Goal: Information Seeking & Learning: Learn about a topic

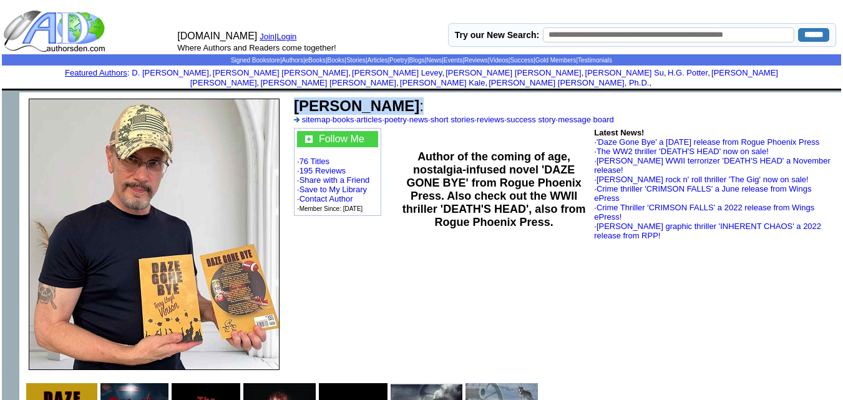
drag, startPoint x: 291, startPoint y: 88, endPoint x: 399, endPoint y: 95, distance: 108.2
click at [399, 95] on td "Terry L Vinson : sitemap · books · articles · poetry · news · short stories · r…" at bounding box center [565, 234] width 552 height 284
copy td "Terry L Vinson :"
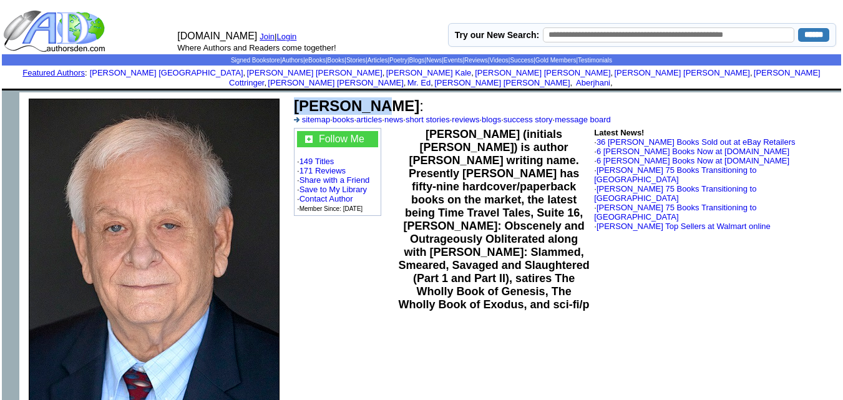
drag, startPoint x: 368, startPoint y: 95, endPoint x: 293, endPoint y: 100, distance: 75.7
click at [293, 100] on td "Jay Dubya : sitemap · books · articles · news · short stories · reviews · blogs…" at bounding box center [565, 110] width 546 height 31
copy b "Jay Dubya"
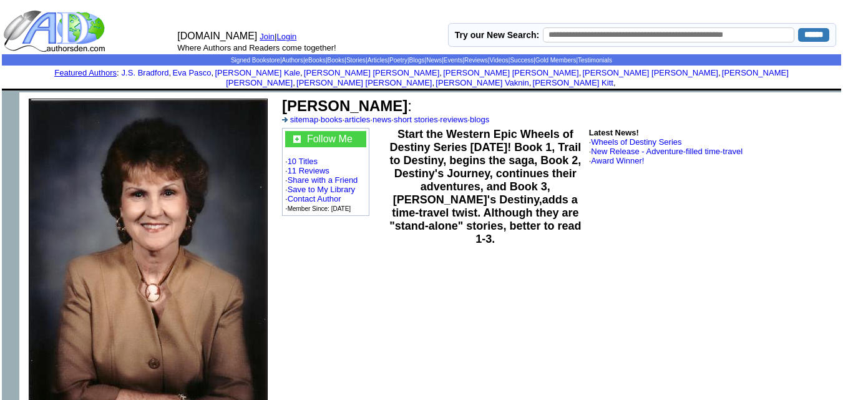
drag, startPoint x: 403, startPoint y: 97, endPoint x: 285, endPoint y: 94, distance: 118.0
click at [285, 97] on b "Cheri Kay Clifton" at bounding box center [344, 105] width 125 height 17
copy b "Cheri Kay Clifton"
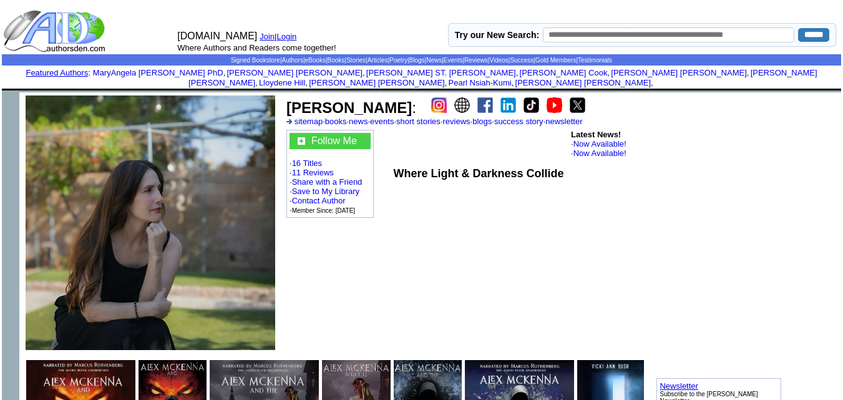
drag, startPoint x: 395, startPoint y: 100, endPoint x: 288, endPoint y: 90, distance: 107.8
click at [288, 99] on b "Vicki-Ann Bush" at bounding box center [348, 107] width 125 height 17
copy b "Vicki-Ann Bush"
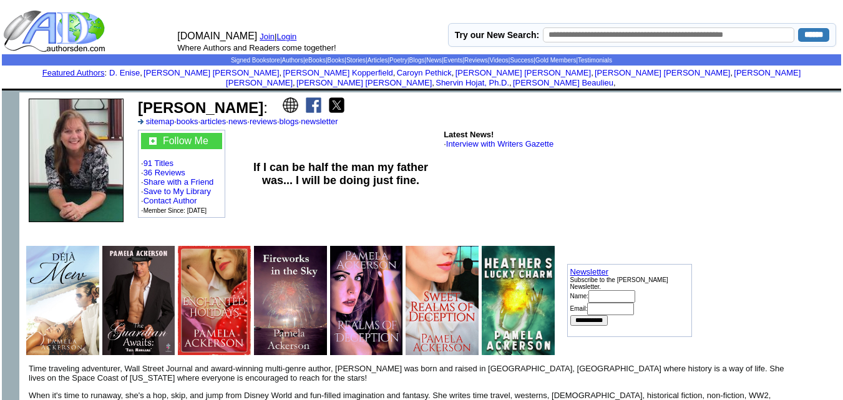
click at [338, 117] on link "newsletter" at bounding box center [319, 121] width 37 height 9
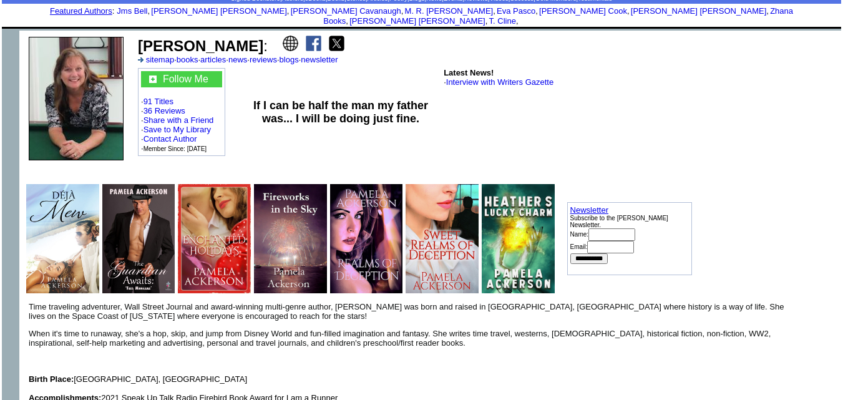
scroll to position [112, 0]
